Goal: Check status: Check status

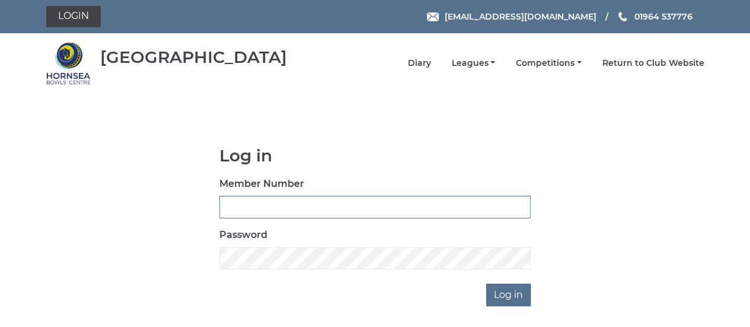
click at [351, 202] on input "Member Number" at bounding box center [374, 207] width 311 height 23
type input "0888"
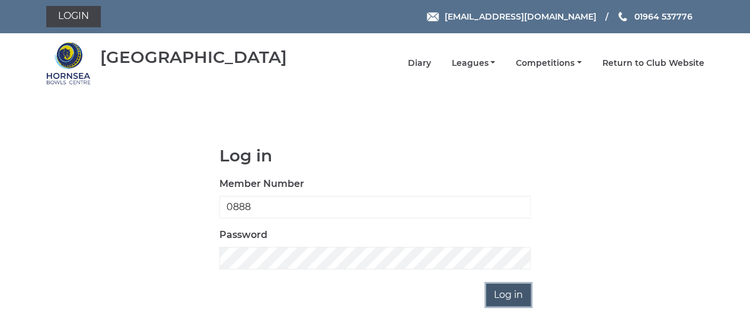
click at [518, 296] on input "Log in" at bounding box center [508, 294] width 44 height 23
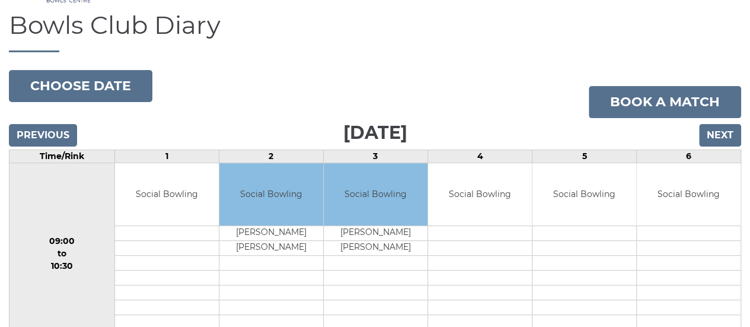
scroll to position [119, 0]
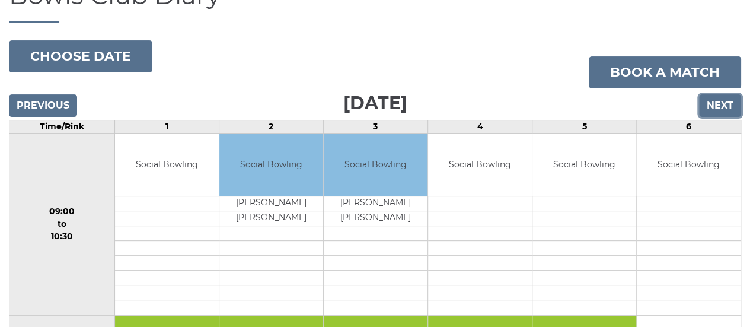
click at [713, 104] on input "Next" at bounding box center [720, 105] width 42 height 23
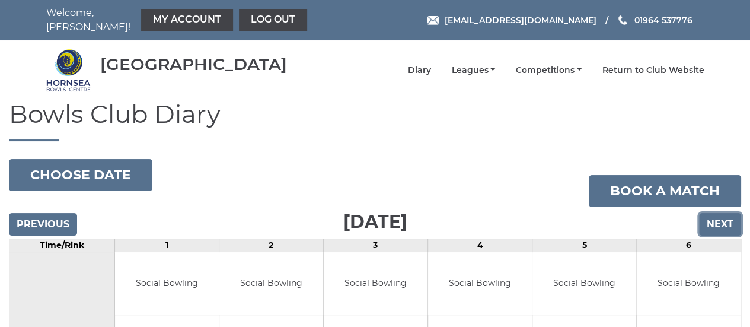
click at [722, 222] on input "Next" at bounding box center [720, 224] width 42 height 23
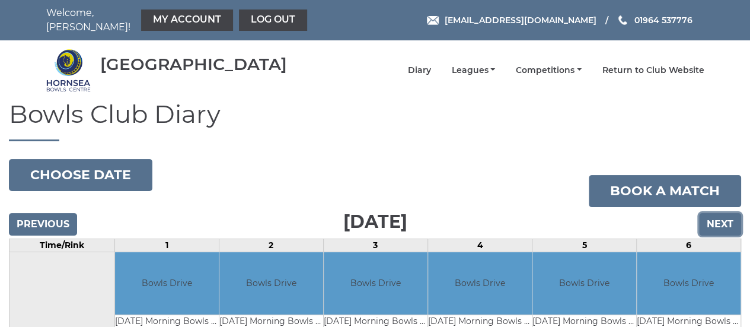
click at [722, 222] on input "Next" at bounding box center [720, 224] width 42 height 23
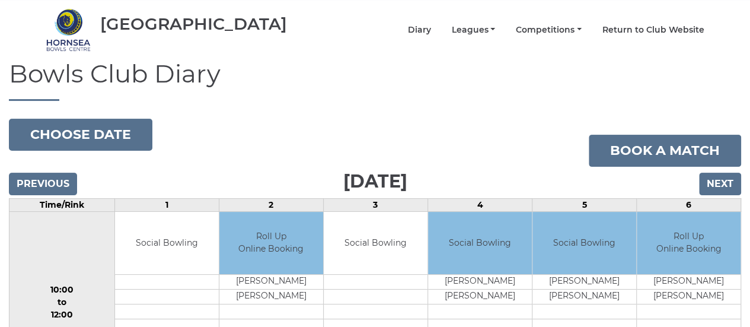
scroll to position [59, 0]
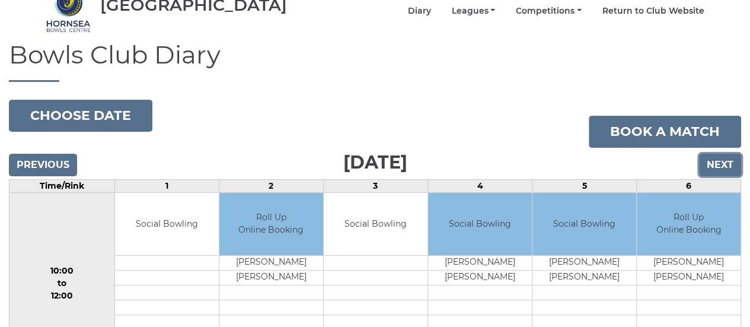
click at [716, 162] on input "Next" at bounding box center [720, 164] width 42 height 23
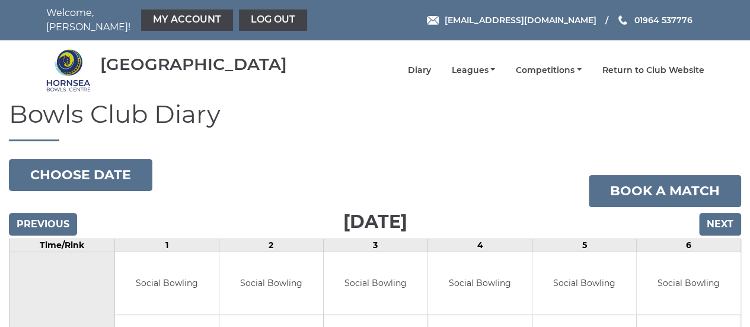
click at [713, 219] on input "Next" at bounding box center [720, 224] width 42 height 23
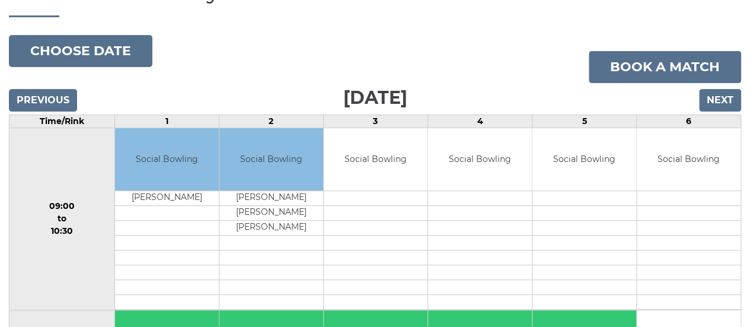
scroll to position [119, 0]
